Goal: Information Seeking & Learning: Learn about a topic

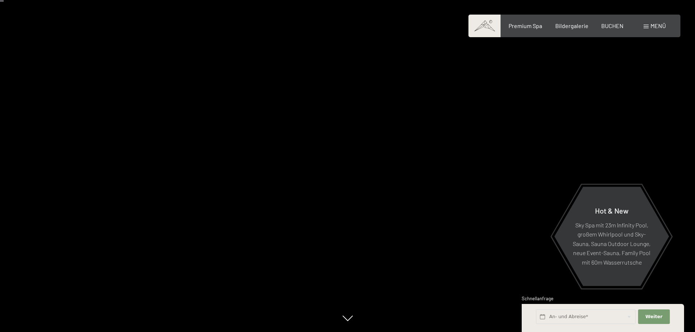
scroll to position [36, 0]
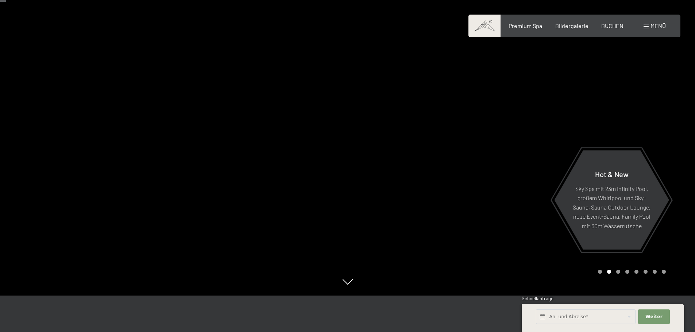
click at [454, 164] on div at bounding box center [522, 130] width 348 height 332
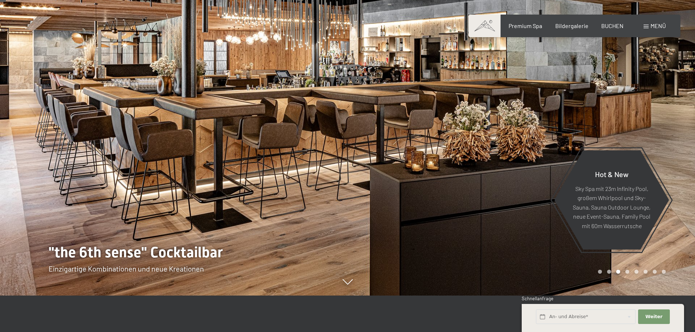
click at [454, 164] on div at bounding box center [522, 130] width 348 height 332
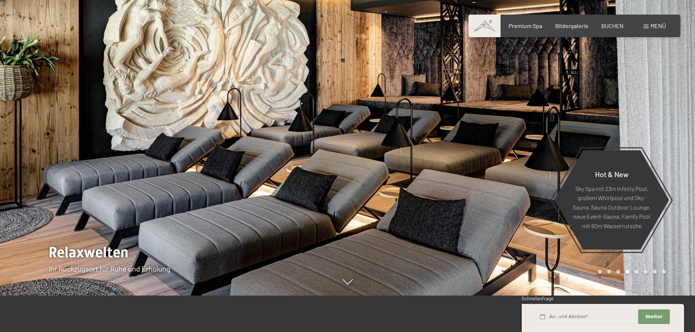
click at [454, 164] on div at bounding box center [522, 130] width 348 height 332
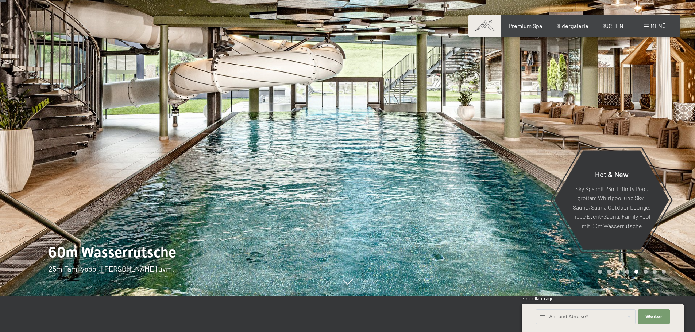
click at [454, 164] on div at bounding box center [522, 130] width 348 height 332
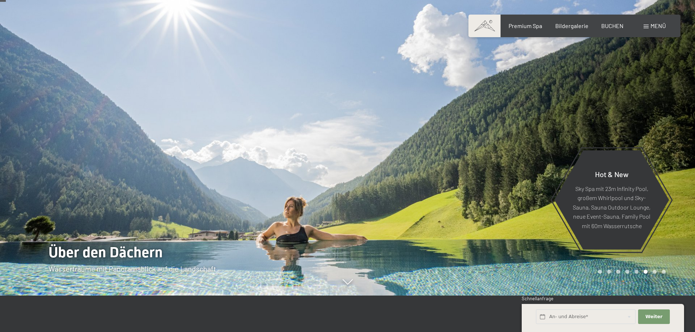
click at [454, 164] on div at bounding box center [522, 130] width 348 height 332
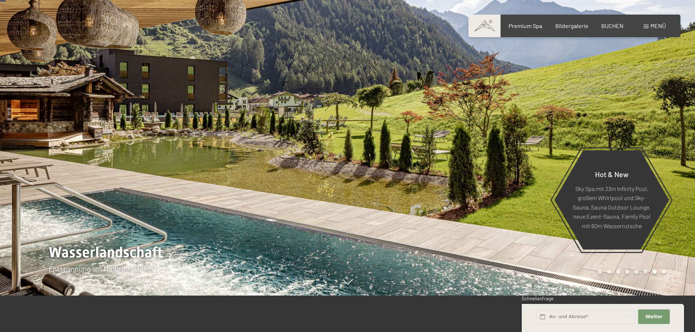
click at [454, 164] on div at bounding box center [522, 130] width 348 height 332
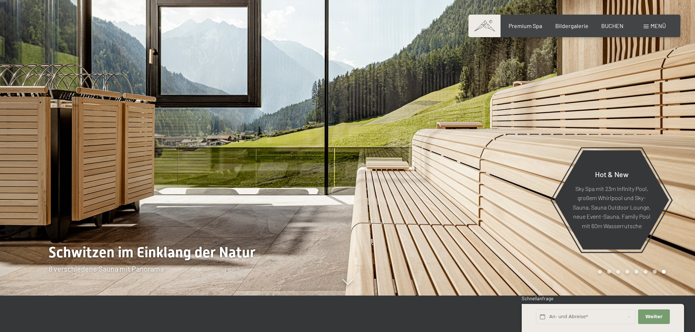
click at [454, 164] on div at bounding box center [522, 130] width 348 height 332
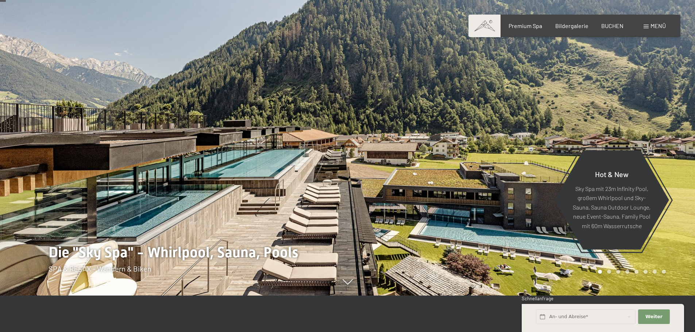
click at [454, 164] on div at bounding box center [522, 130] width 348 height 332
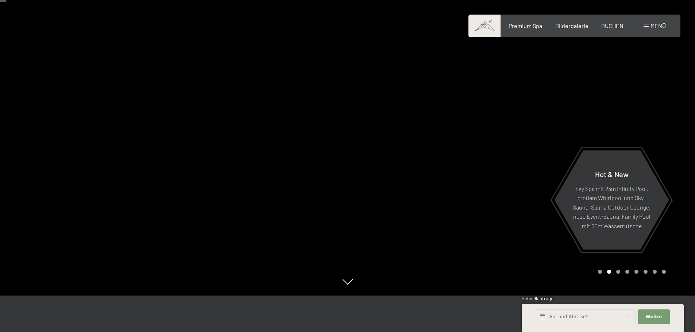
click at [454, 164] on div at bounding box center [522, 130] width 348 height 332
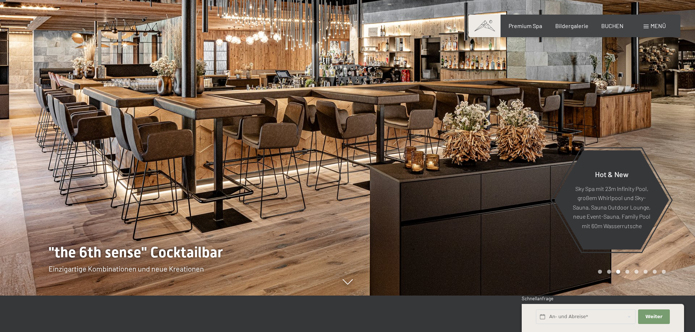
click at [454, 164] on div at bounding box center [522, 130] width 348 height 332
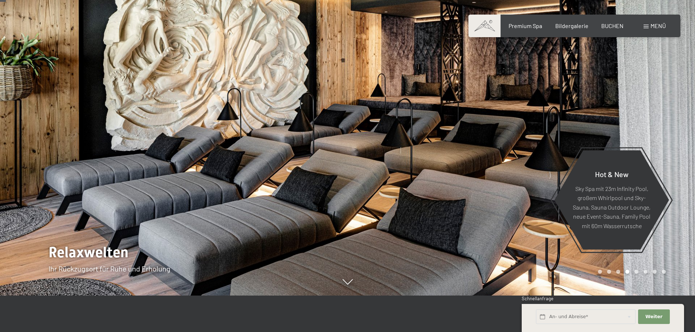
click at [454, 164] on div at bounding box center [522, 130] width 348 height 332
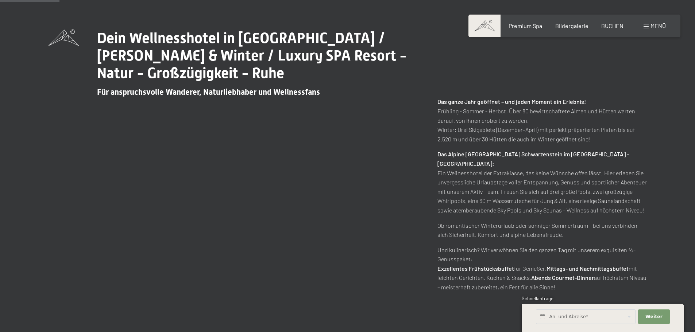
scroll to position [365, 0]
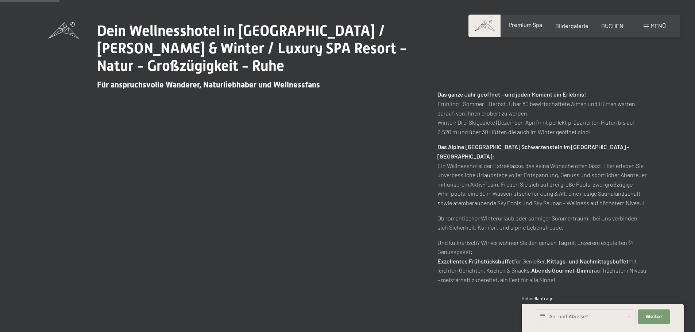
click at [530, 28] on span "Premium Spa" at bounding box center [525, 24] width 34 height 7
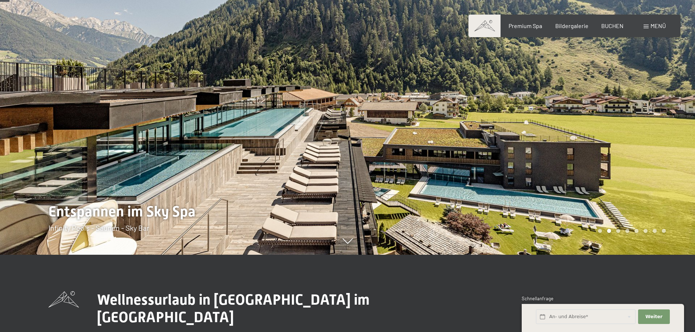
scroll to position [73, 0]
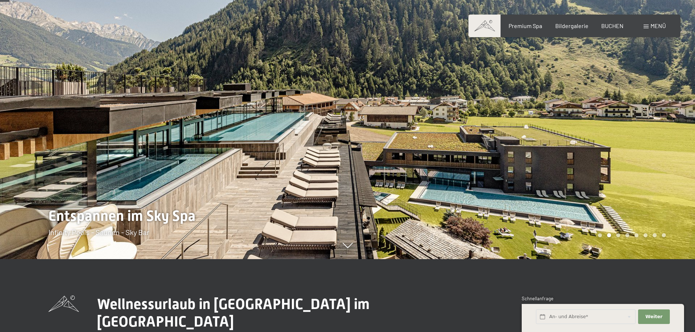
click at [430, 129] on div at bounding box center [522, 93] width 348 height 332
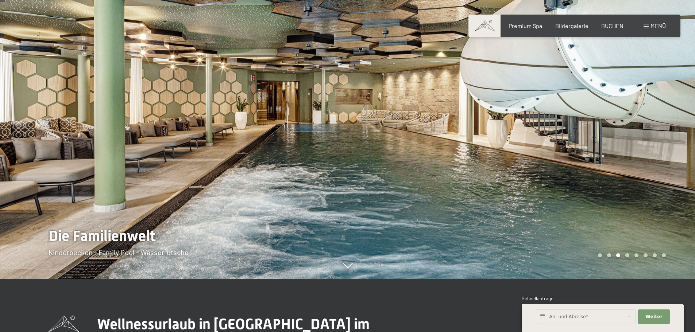
scroll to position [36, 0]
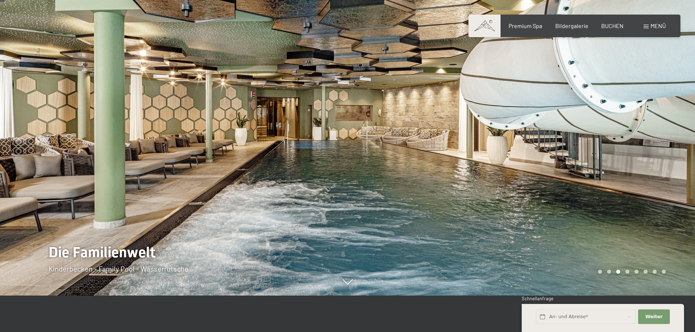
click at [425, 132] on div at bounding box center [522, 130] width 348 height 332
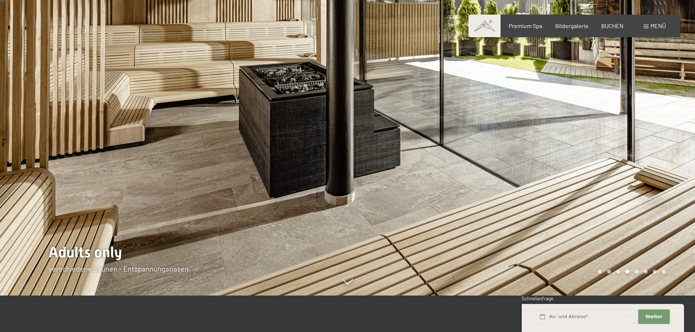
click at [425, 132] on div at bounding box center [522, 130] width 348 height 332
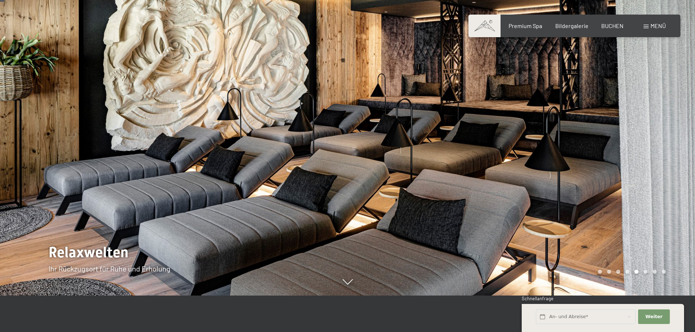
click at [425, 132] on div at bounding box center [522, 130] width 348 height 332
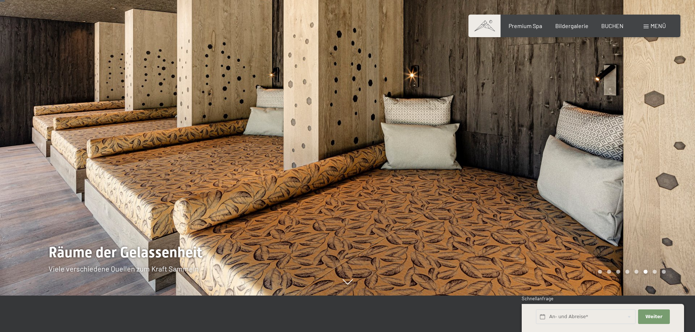
click at [425, 132] on div at bounding box center [522, 130] width 348 height 332
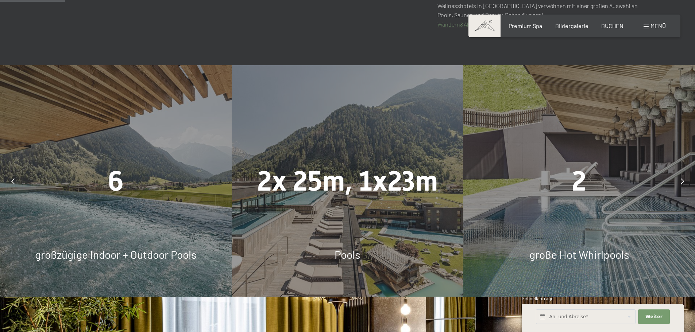
scroll to position [511, 0]
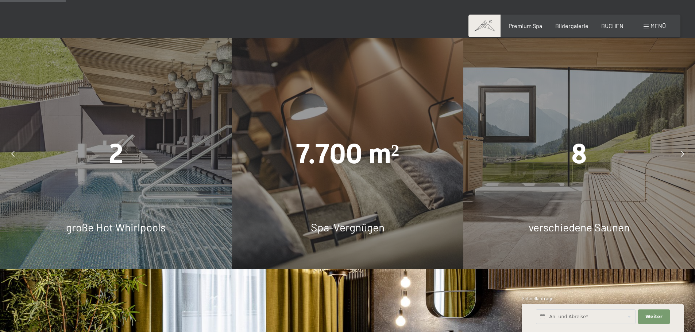
click at [131, 158] on div "2" at bounding box center [116, 154] width 232 height 39
click at [129, 212] on div "2 große Hot Whirlpools" at bounding box center [116, 154] width 232 height 232
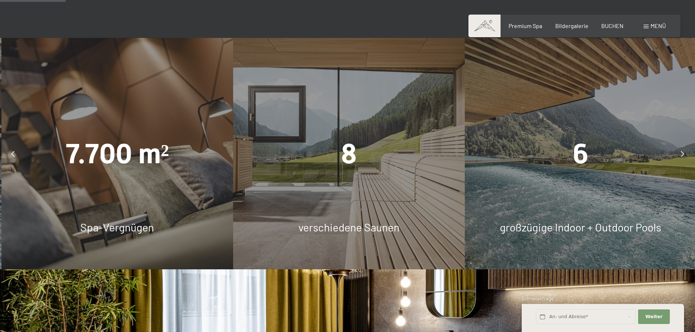
drag, startPoint x: 502, startPoint y: 148, endPoint x: 291, endPoint y: 143, distance: 211.6
click at [293, 144] on div "8" at bounding box center [349, 154] width 232 height 39
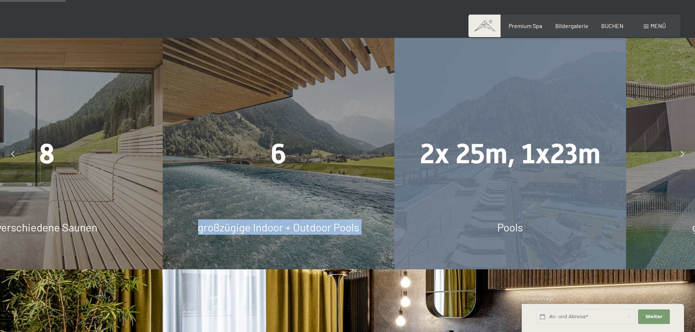
drag, startPoint x: 461, startPoint y: 145, endPoint x: 322, endPoint y: 138, distance: 138.8
click at [394, 138] on div "2x 25m, 1x23m" at bounding box center [510, 154] width 232 height 39
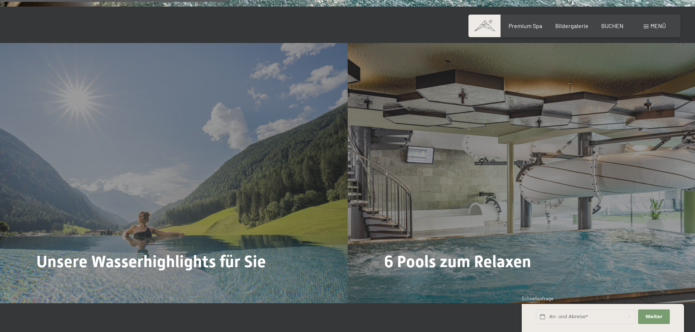
scroll to position [1824, 0]
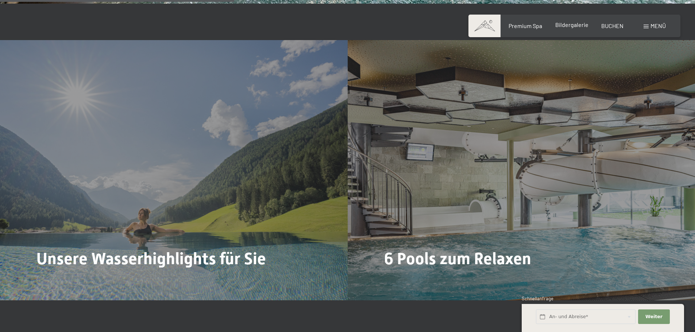
click at [574, 27] on span "Bildergalerie" at bounding box center [571, 24] width 33 height 7
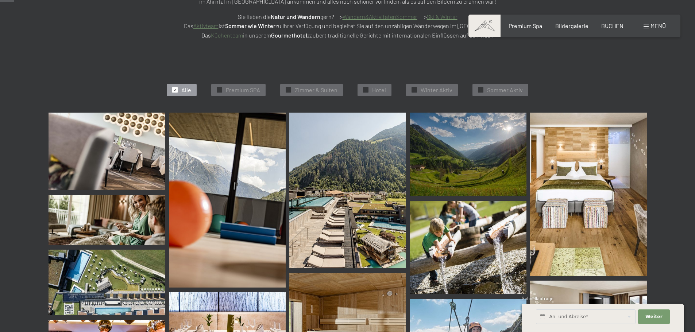
scroll to position [182, 0]
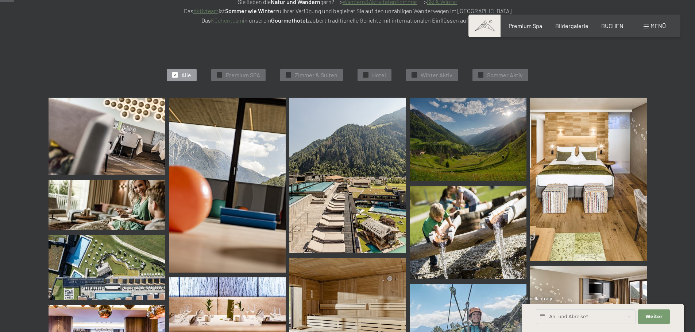
click at [136, 120] on img at bounding box center [107, 137] width 117 height 78
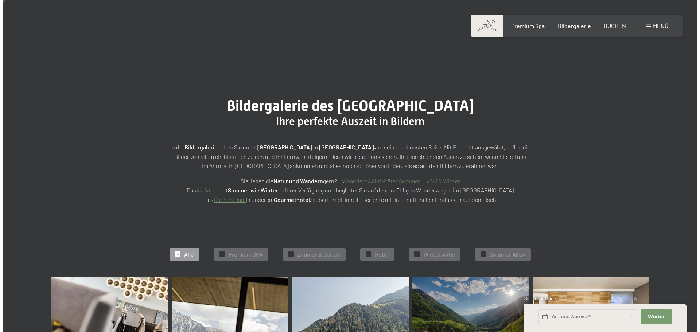
scroll to position [0, 0]
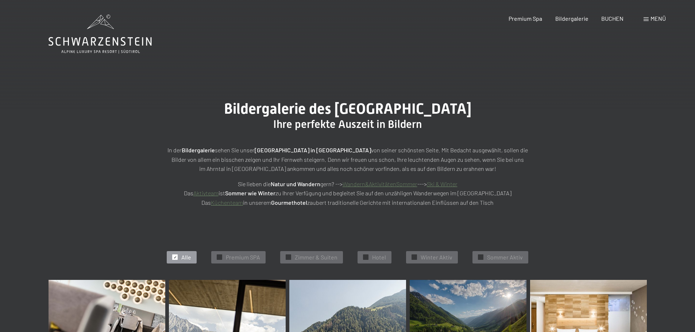
click at [648, 17] on div "Menü" at bounding box center [654, 19] width 22 height 8
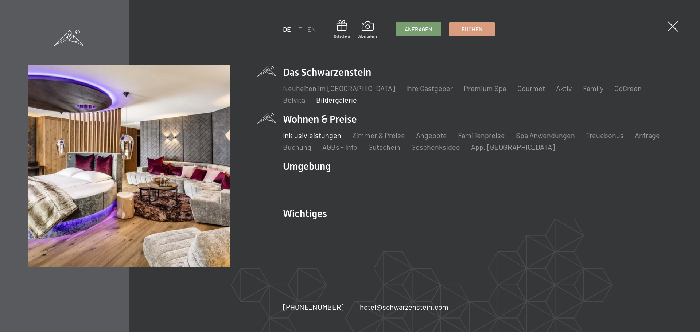
click at [313, 135] on link "Inklusivleistungen" at bounding box center [312, 135] width 58 height 9
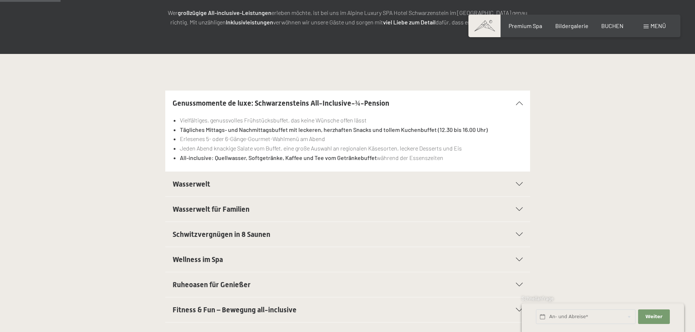
scroll to position [146, 0]
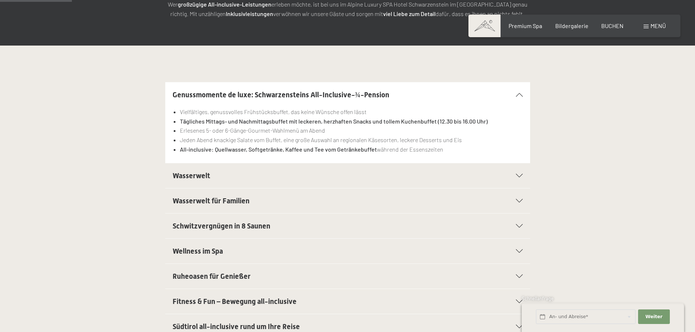
click at [207, 174] on span "Wasserwelt" at bounding box center [192, 175] width 38 height 9
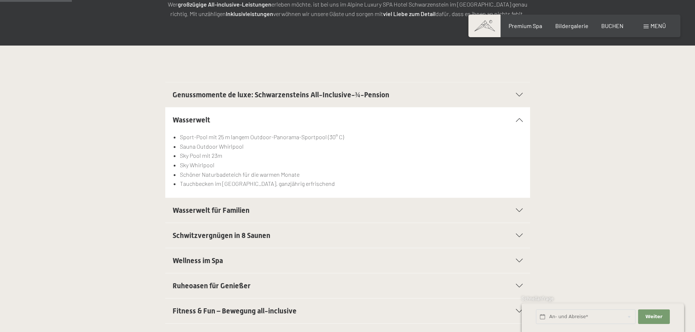
click at [207, 174] on li "Schöner Naturbadeteich für die warmen Monate" at bounding box center [351, 174] width 342 height 9
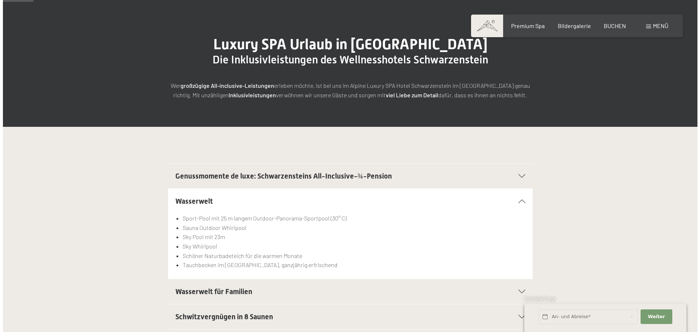
scroll to position [62, 0]
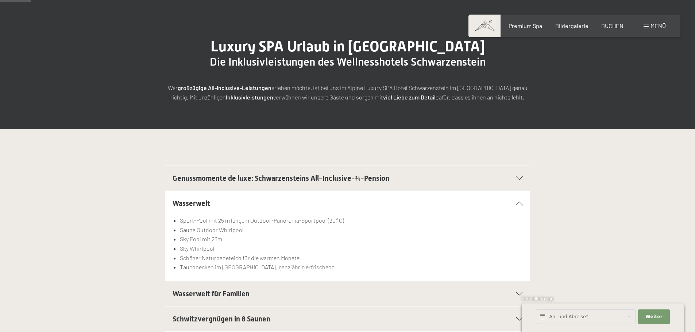
click at [646, 28] on div "Menü" at bounding box center [654, 26] width 22 height 8
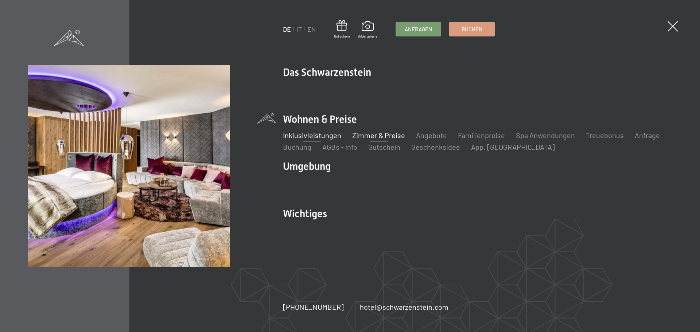
click at [363, 134] on link "Zimmer & Preise" at bounding box center [378, 135] width 53 height 9
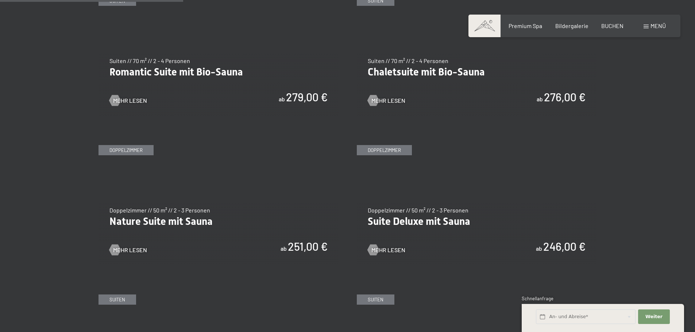
scroll to position [656, 0]
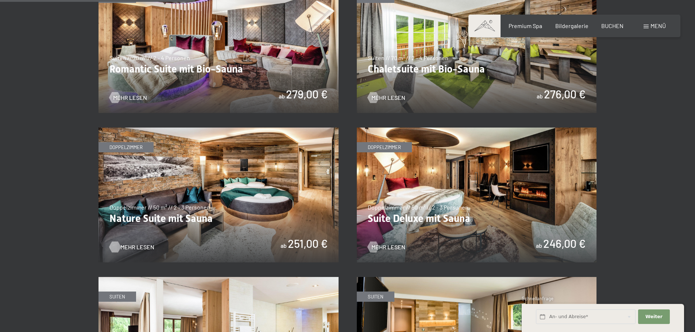
click at [138, 243] on span "Mehr Lesen" at bounding box center [137, 247] width 34 height 8
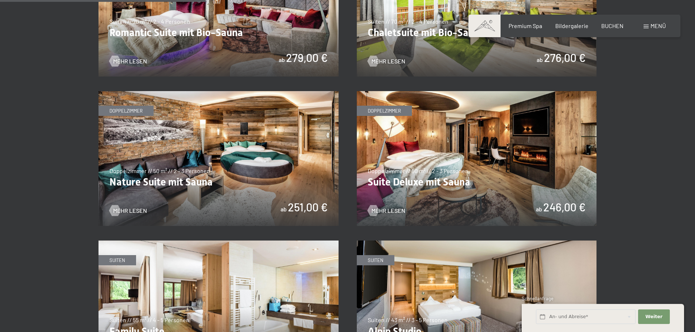
click at [493, 154] on img at bounding box center [477, 158] width 240 height 135
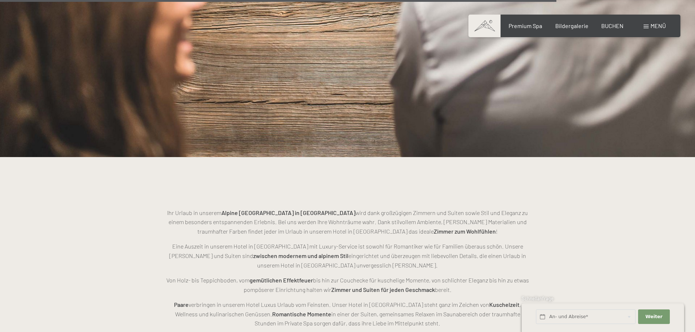
scroll to position [1969, 0]
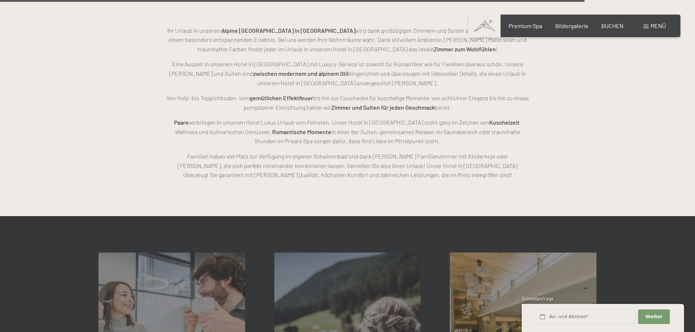
click at [652, 26] on span "Menü" at bounding box center [657, 25] width 15 height 7
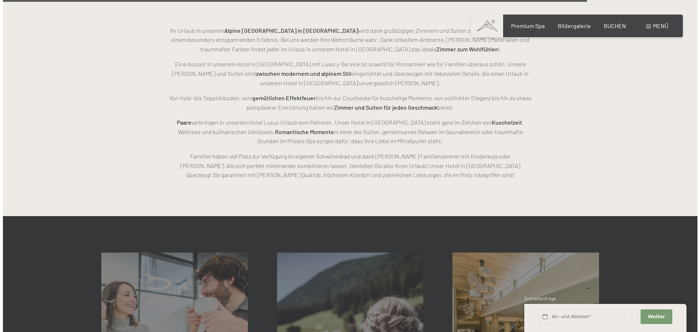
scroll to position [1972, 0]
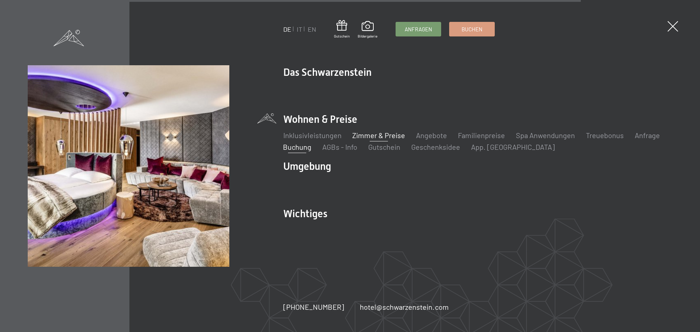
click at [302, 147] on link "Buchung" at bounding box center [297, 147] width 28 height 9
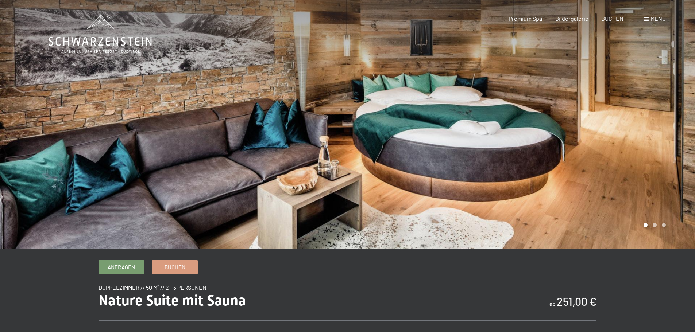
click at [520, 125] on div at bounding box center [522, 124] width 348 height 249
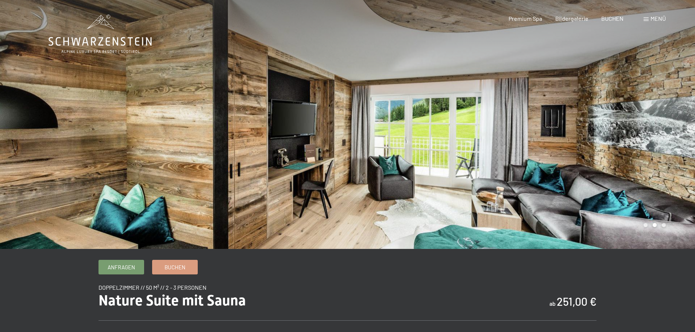
click at [520, 125] on div at bounding box center [522, 124] width 348 height 249
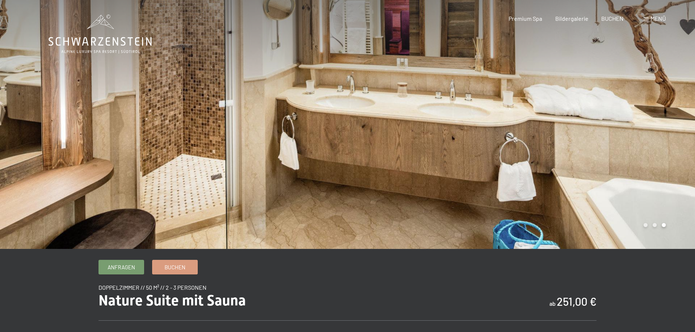
click at [520, 125] on div at bounding box center [522, 124] width 348 height 249
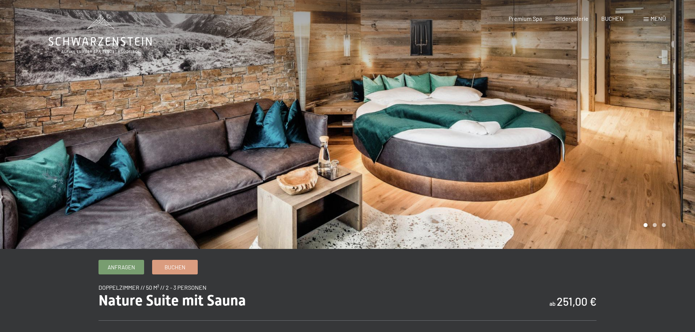
click at [520, 125] on div at bounding box center [522, 124] width 348 height 249
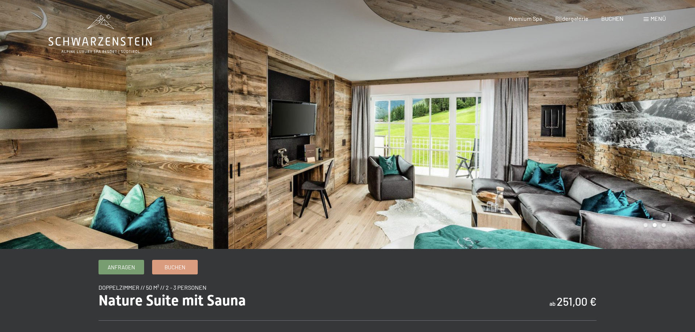
click at [520, 125] on div at bounding box center [522, 124] width 348 height 249
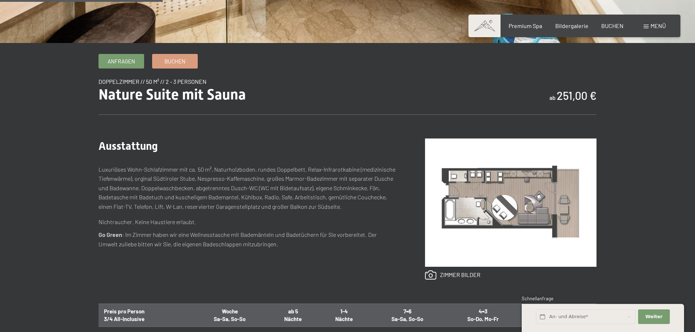
scroll to position [219, 0]
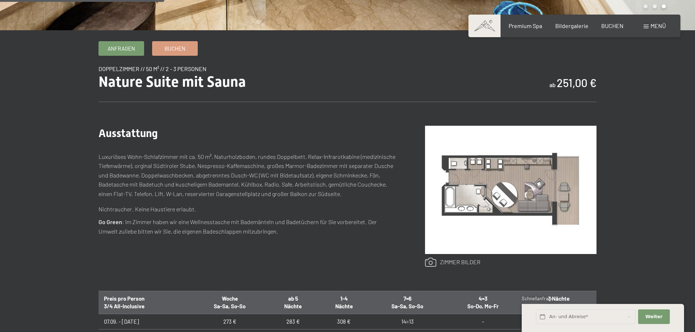
click at [452, 263] on link at bounding box center [452, 262] width 55 height 9
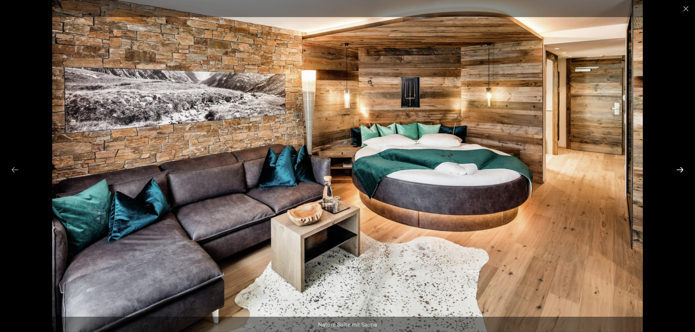
click at [677, 169] on button "Next slide" at bounding box center [679, 170] width 15 height 14
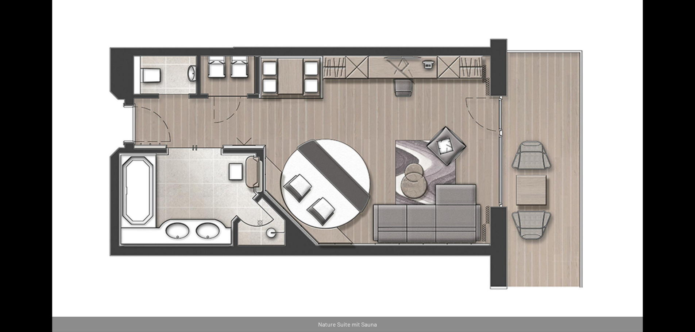
click at [677, 169] on button "Next slide" at bounding box center [683, 170] width 15 height 14
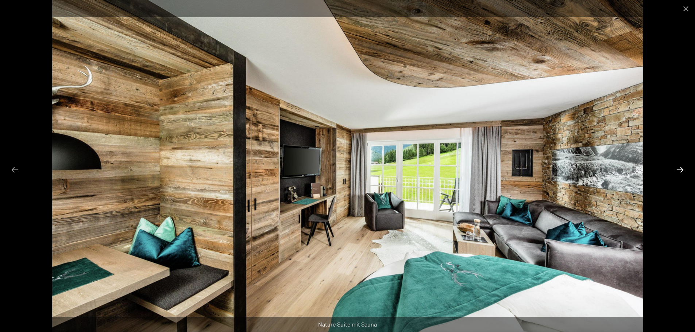
click at [677, 169] on button "Next slide" at bounding box center [679, 170] width 15 height 14
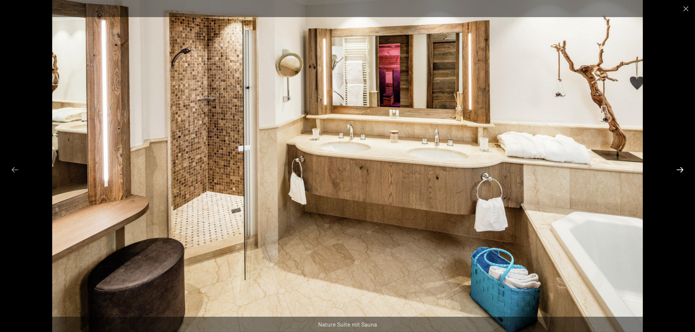
click at [677, 169] on button "Next slide" at bounding box center [679, 170] width 15 height 14
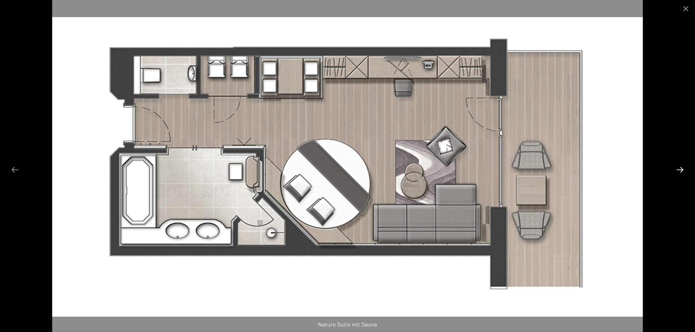
click at [677, 169] on button "Next slide" at bounding box center [679, 170] width 15 height 14
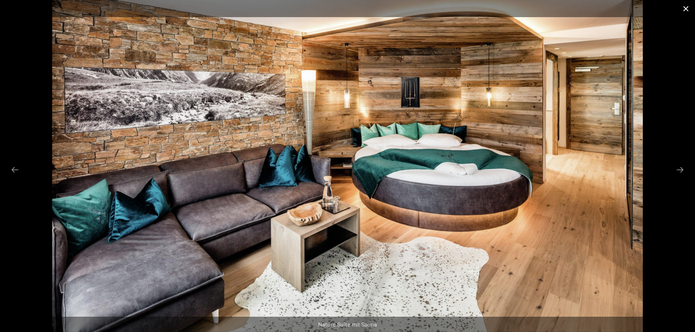
click at [686, 7] on button "Close gallery" at bounding box center [686, 8] width 18 height 17
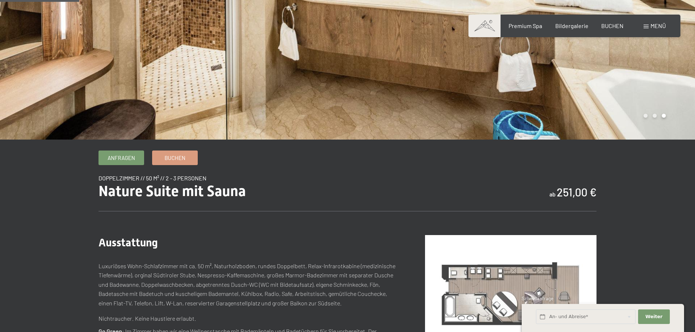
scroll to position [0, 0]
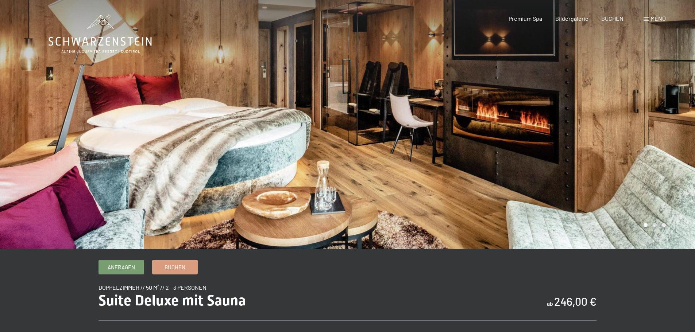
click at [509, 128] on div at bounding box center [522, 124] width 348 height 249
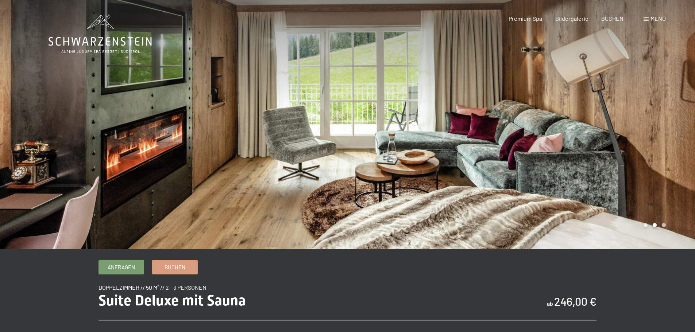
click at [509, 128] on div at bounding box center [522, 124] width 348 height 249
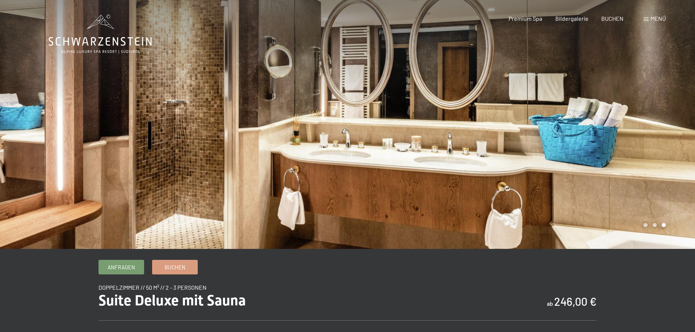
click at [509, 128] on div at bounding box center [522, 124] width 348 height 249
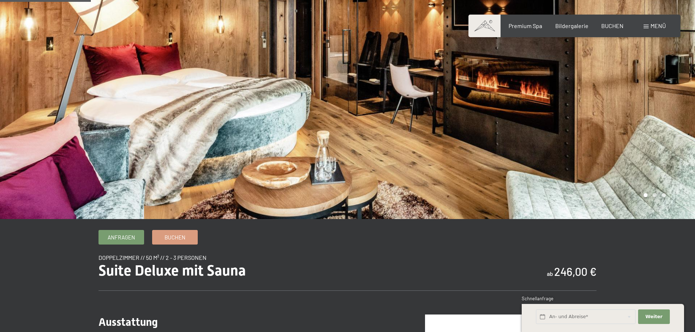
scroll to position [182, 0]
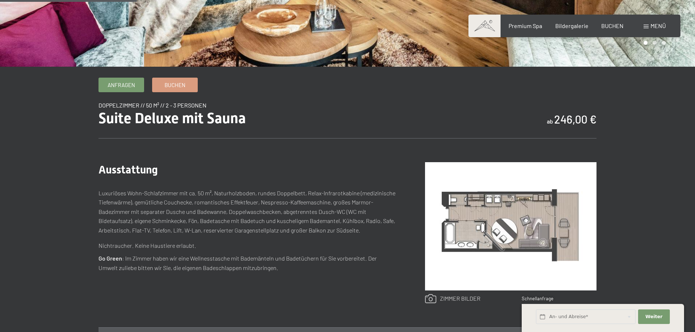
click at [464, 296] on link at bounding box center [452, 298] width 55 height 9
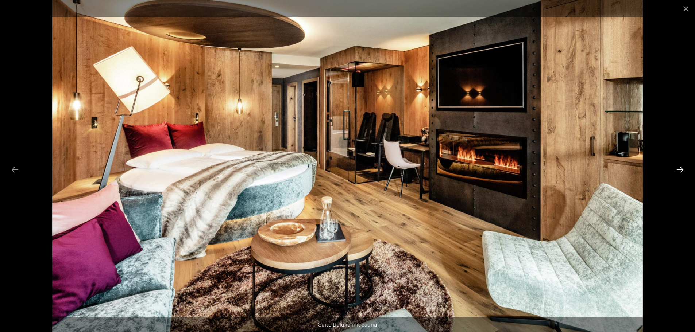
click at [678, 169] on button "Next slide" at bounding box center [679, 170] width 15 height 14
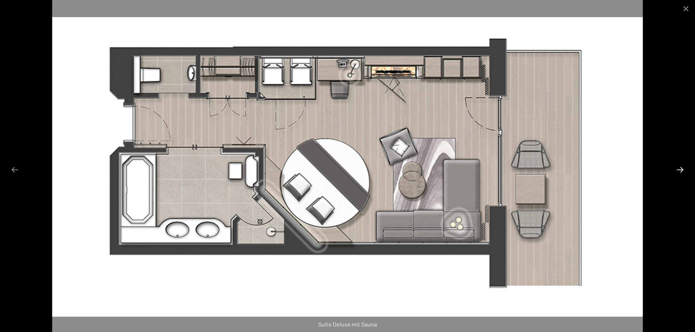
click at [678, 169] on button "Next slide" at bounding box center [679, 170] width 15 height 14
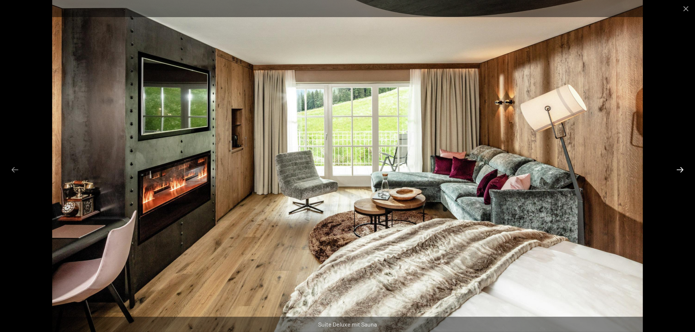
click at [678, 169] on button "Next slide" at bounding box center [679, 170] width 15 height 14
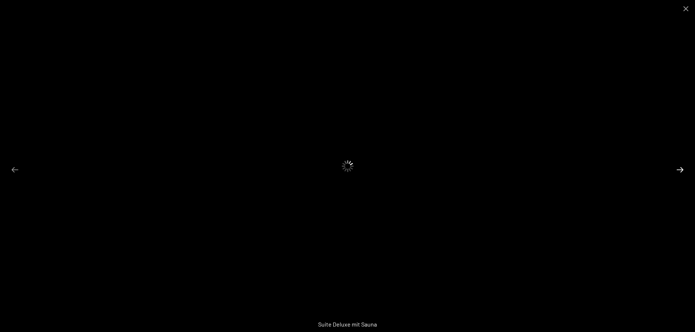
click at [678, 169] on button "Next slide" at bounding box center [679, 170] width 15 height 14
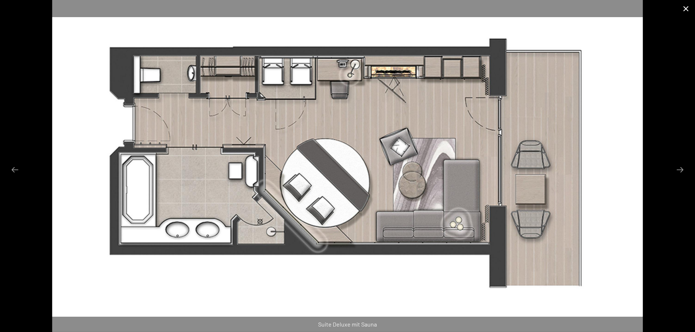
click at [681, 5] on button "Close gallery" at bounding box center [686, 8] width 18 height 17
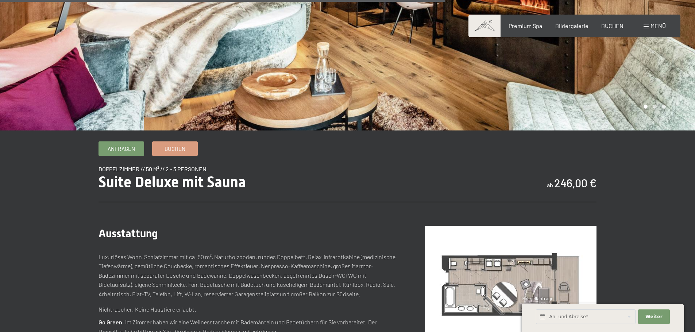
scroll to position [0, 0]
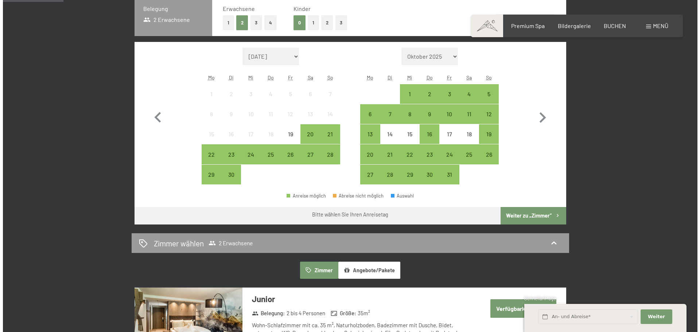
scroll to position [36, 0]
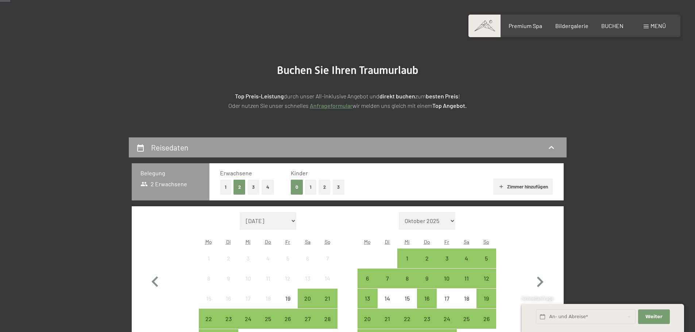
click at [645, 29] on div "Menü" at bounding box center [654, 26] width 22 height 8
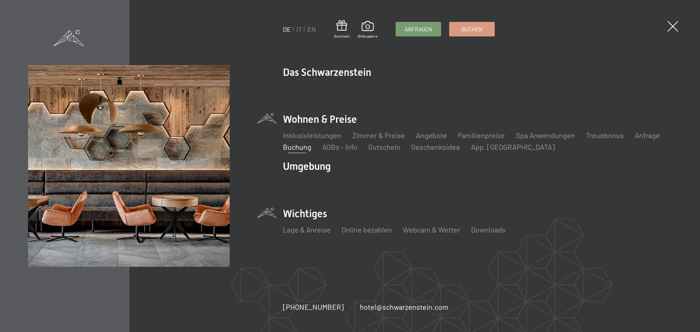
click at [309, 215] on li "Wichtiges Lage & Anreise Online bezahlen Webcam & Wetter Downloads" at bounding box center [477, 225] width 389 height 36
click at [309, 232] on link "Lage & Anreise" at bounding box center [307, 229] width 48 height 9
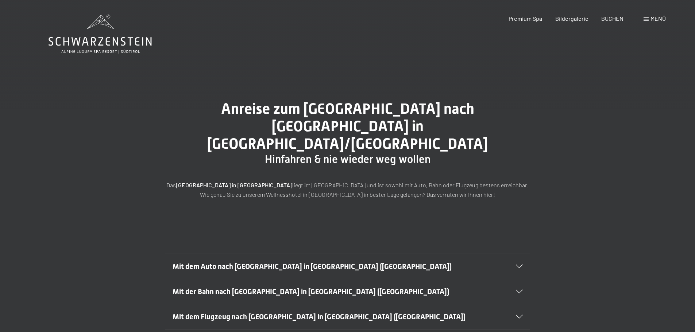
click at [318, 262] on span "Mit dem Auto nach [GEOGRAPHIC_DATA] in [GEOGRAPHIC_DATA] ([GEOGRAPHIC_DATA])" at bounding box center [312, 266] width 279 height 9
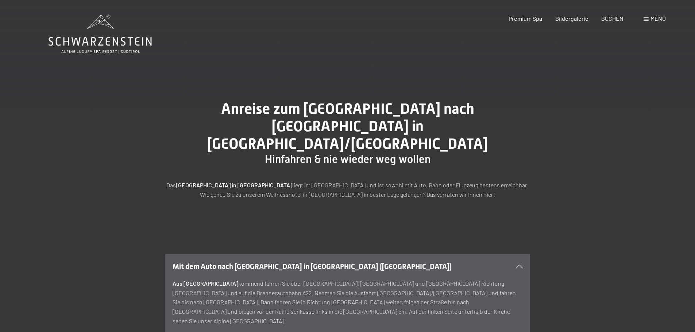
click at [640, 18] on div "Buchen Anfragen Premium Spa Bildergalerie BUCHEN Menü DE IT EN Gutschein Bilder…" at bounding box center [574, 19] width 183 height 8
click at [646, 18] on span at bounding box center [645, 20] width 5 height 4
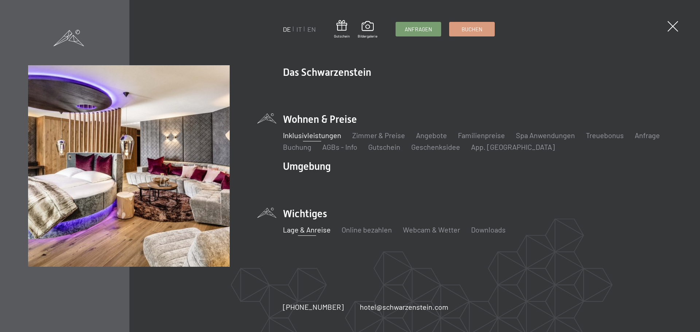
click at [317, 136] on link "Inklusivleistungen" at bounding box center [312, 135] width 58 height 9
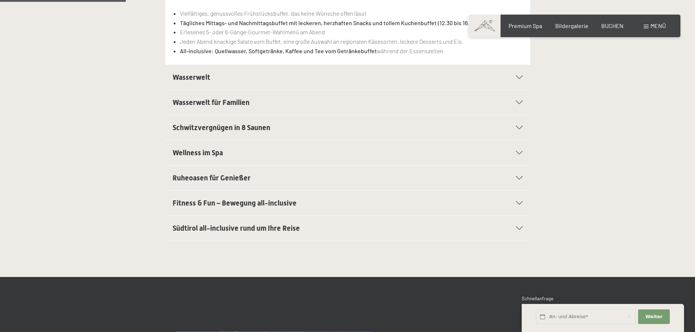
scroll to position [255, 0]
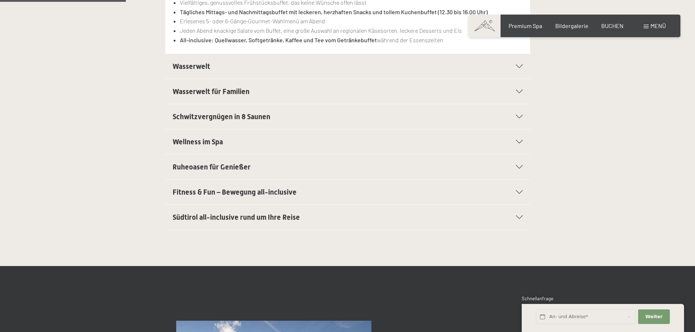
click at [220, 212] on h2 "Südtirol all-inclusive rund um Ihre Reise" at bounding box center [330, 217] width 315 height 10
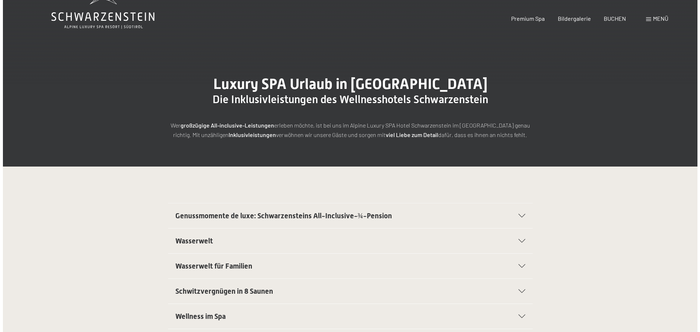
scroll to position [0, 0]
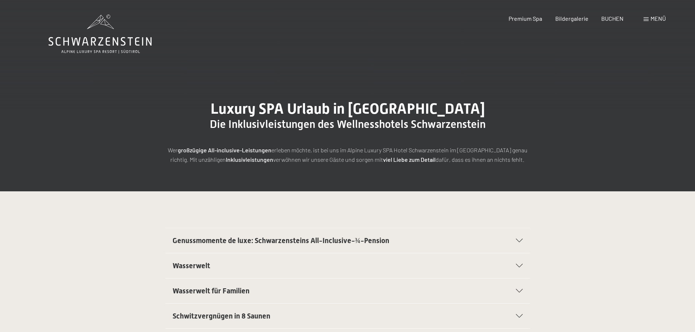
click at [645, 16] on div "Menü" at bounding box center [654, 19] width 22 height 8
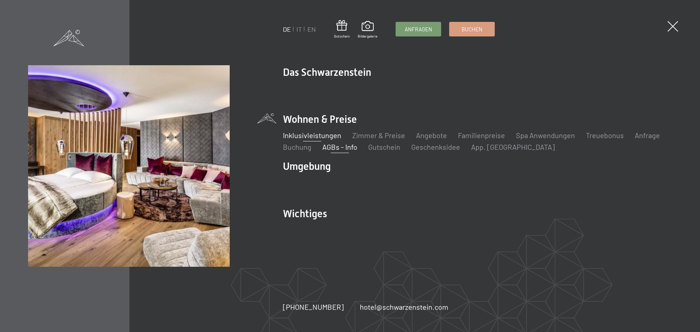
click at [336, 146] on link "AGBs - Info" at bounding box center [339, 147] width 35 height 9
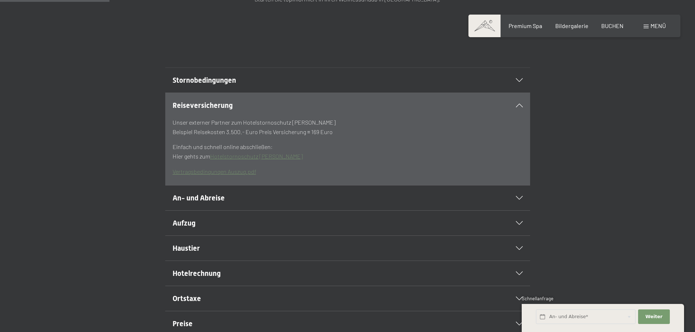
scroll to position [146, 0]
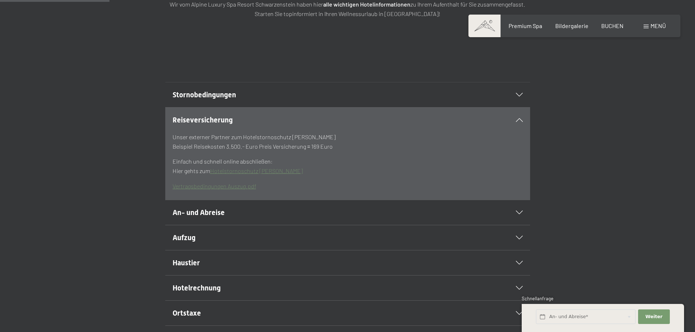
click at [517, 122] on icon at bounding box center [519, 120] width 7 height 4
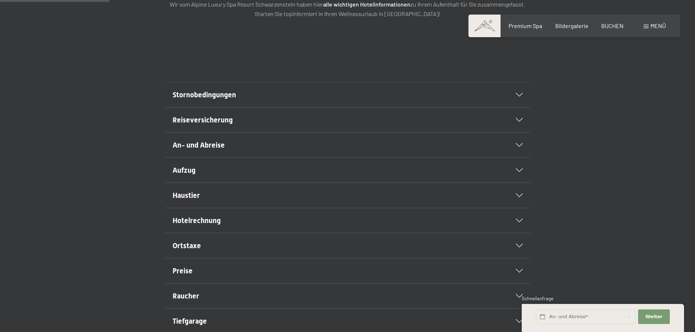
click at [518, 107] on div "Stornobedingungen" at bounding box center [348, 94] width 350 height 25
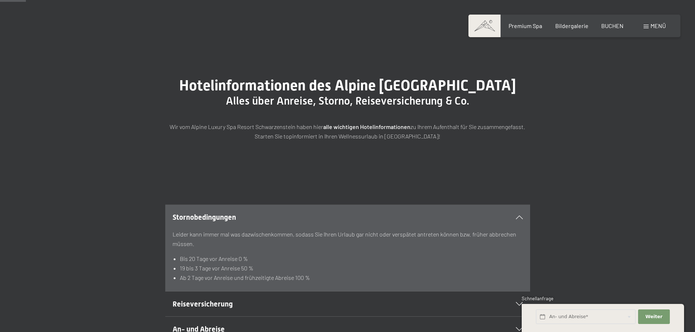
scroll to position [0, 0]
